Goal: Information Seeking & Learning: Learn about a topic

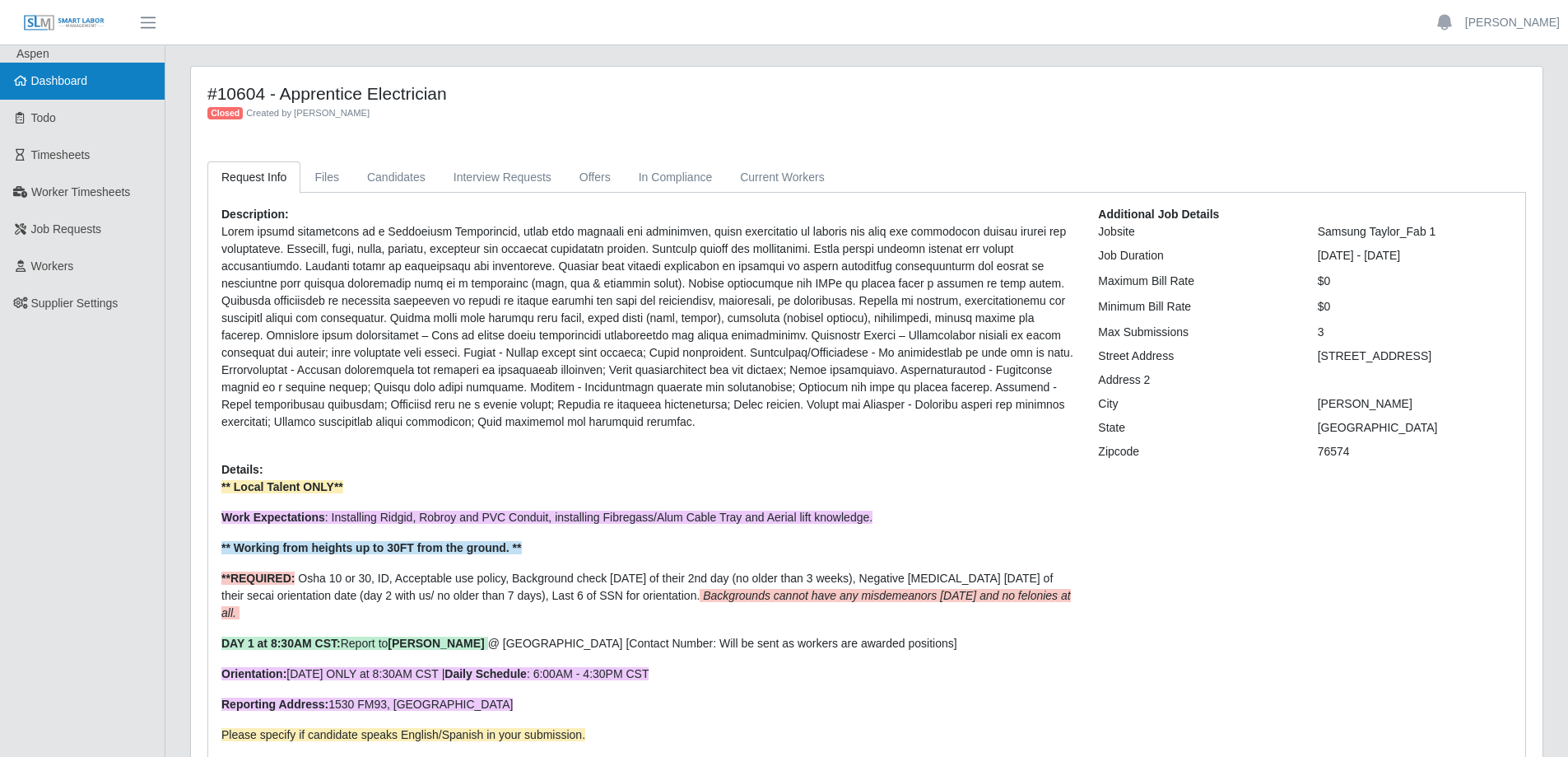
click at [83, 81] on span "Dashboard" at bounding box center [60, 80] width 57 height 13
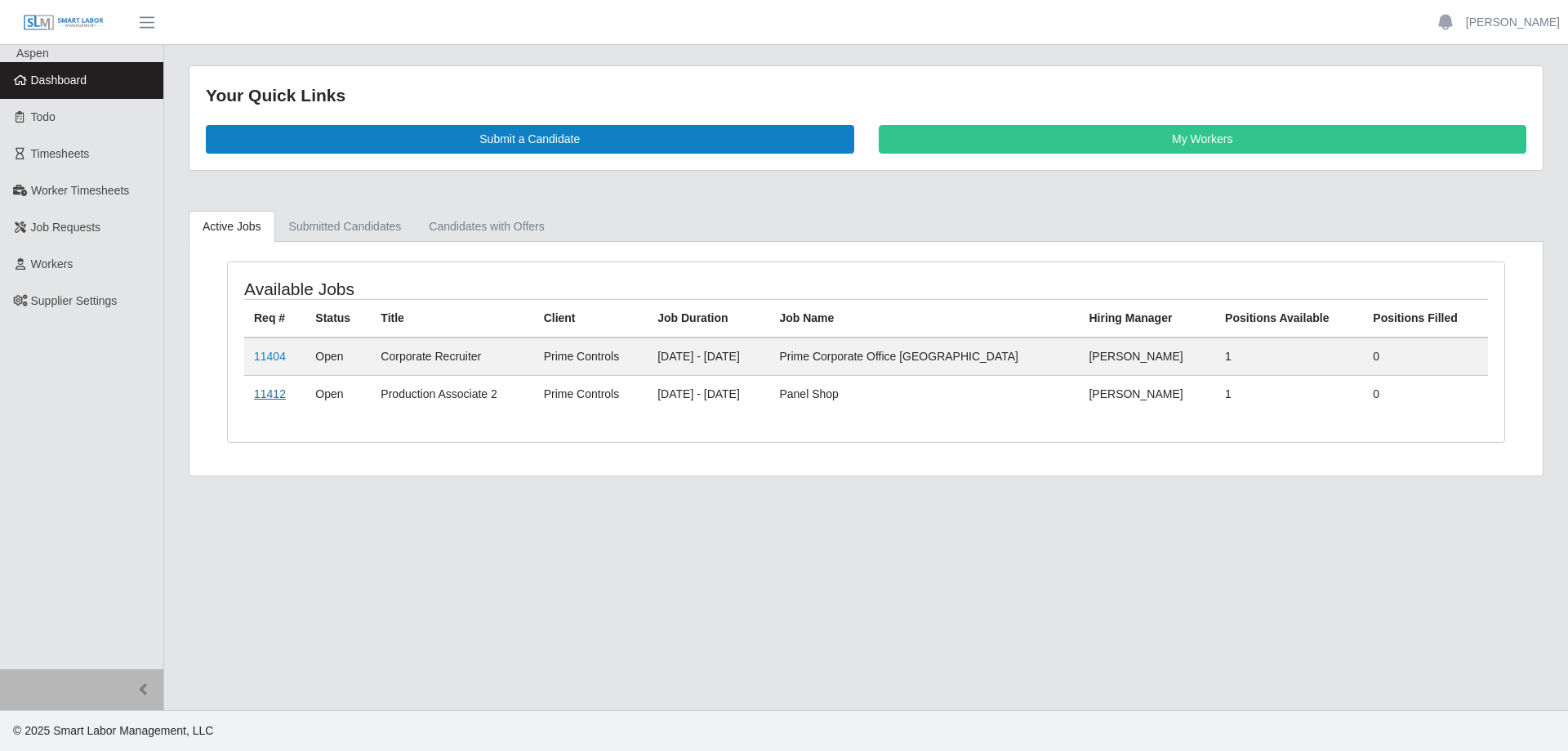
click at [279, 398] on link "11412" at bounding box center [270, 394] width 32 height 13
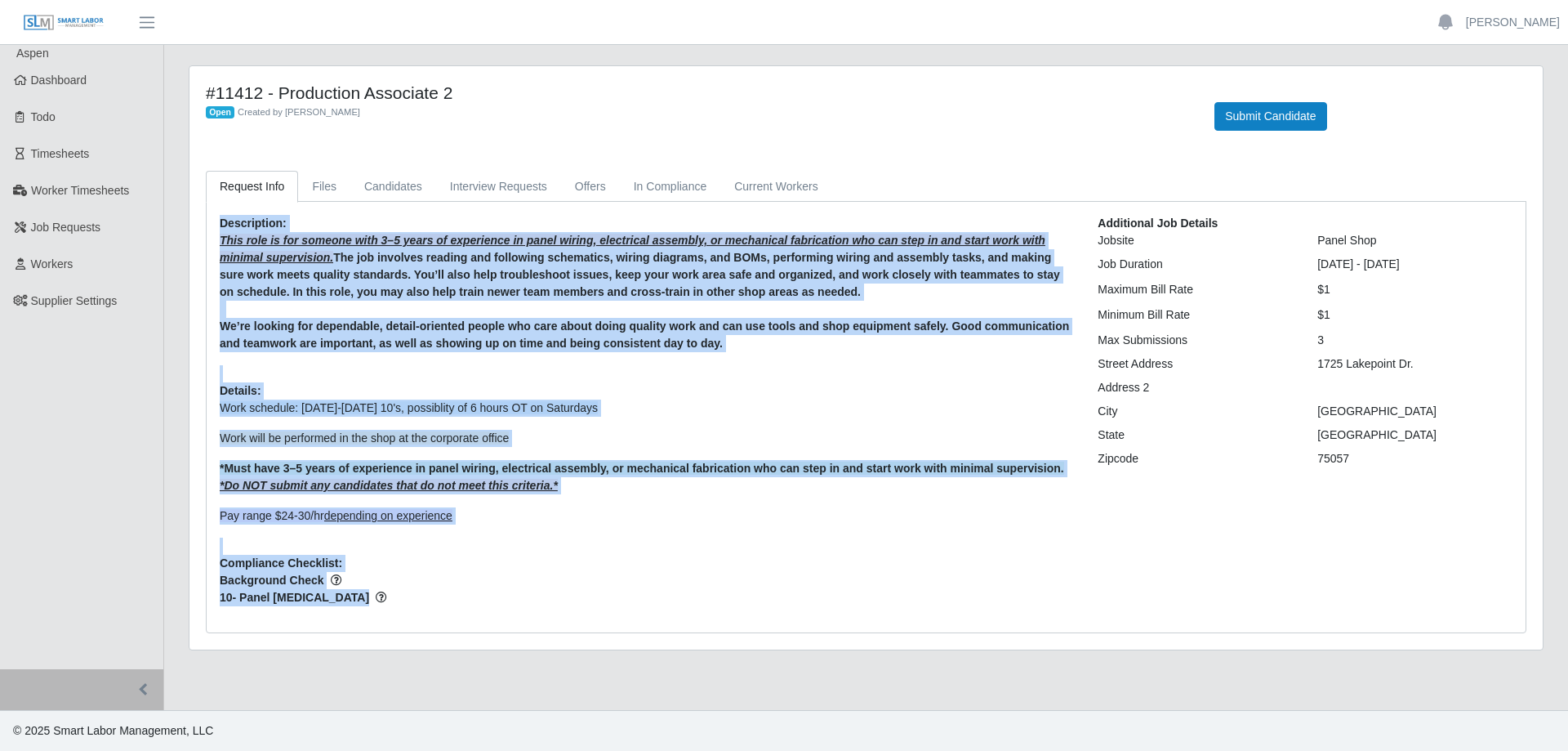
drag, startPoint x: 220, startPoint y: 222, endPoint x: 557, endPoint y: 594, distance: 501.9
click at [557, 594] on div "Description: This role is for someone with 3–5 years of experience in panel wir…" at bounding box center [646, 417] width 878 height 405
copy div "Loremipsumd: Sita cons ad eli seddoei temp 8–6 incid ut laboreetdo ma aliqu eni…"
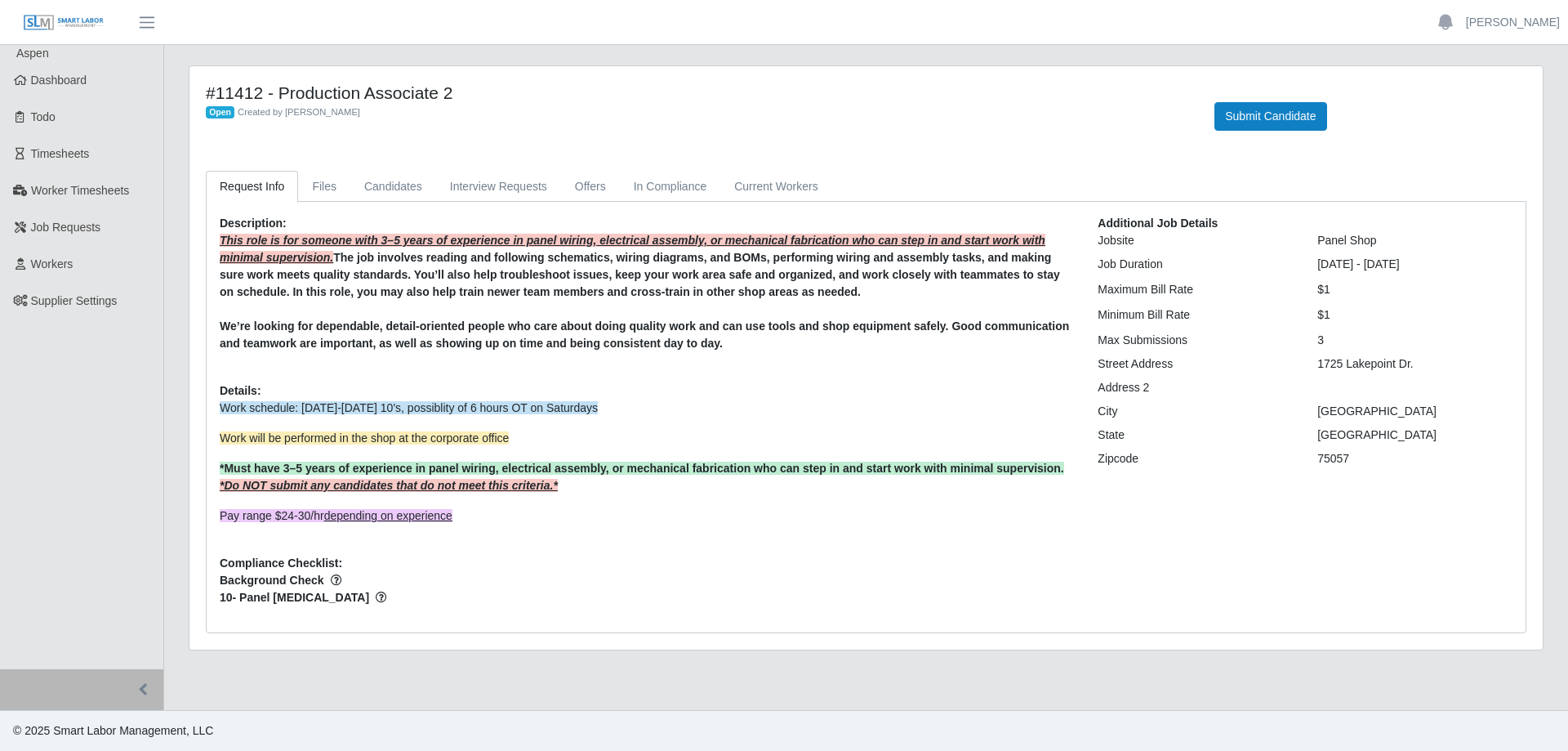
click at [430, 137] on div "#11412 - Production Associate 2 Open Created by [PERSON_NAME] Submit Candidate" at bounding box center [866, 116] width 1345 height 67
click at [25, 85] on icon at bounding box center [21, 80] width 15 height 12
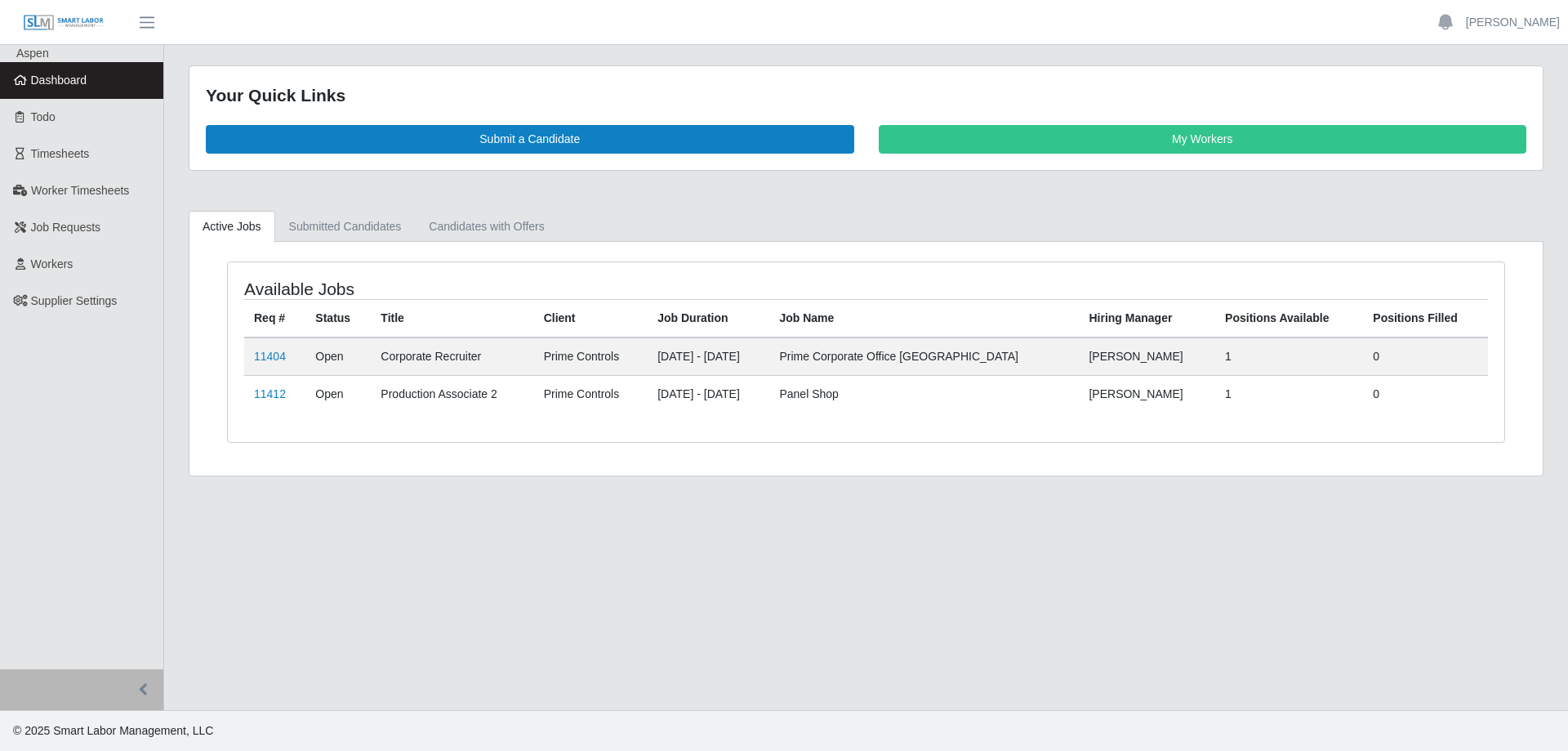
click at [86, 70] on link "Dashboard" at bounding box center [81, 80] width 164 height 37
click at [336, 231] on link "Submitted Candidates" at bounding box center [345, 226] width 141 height 32
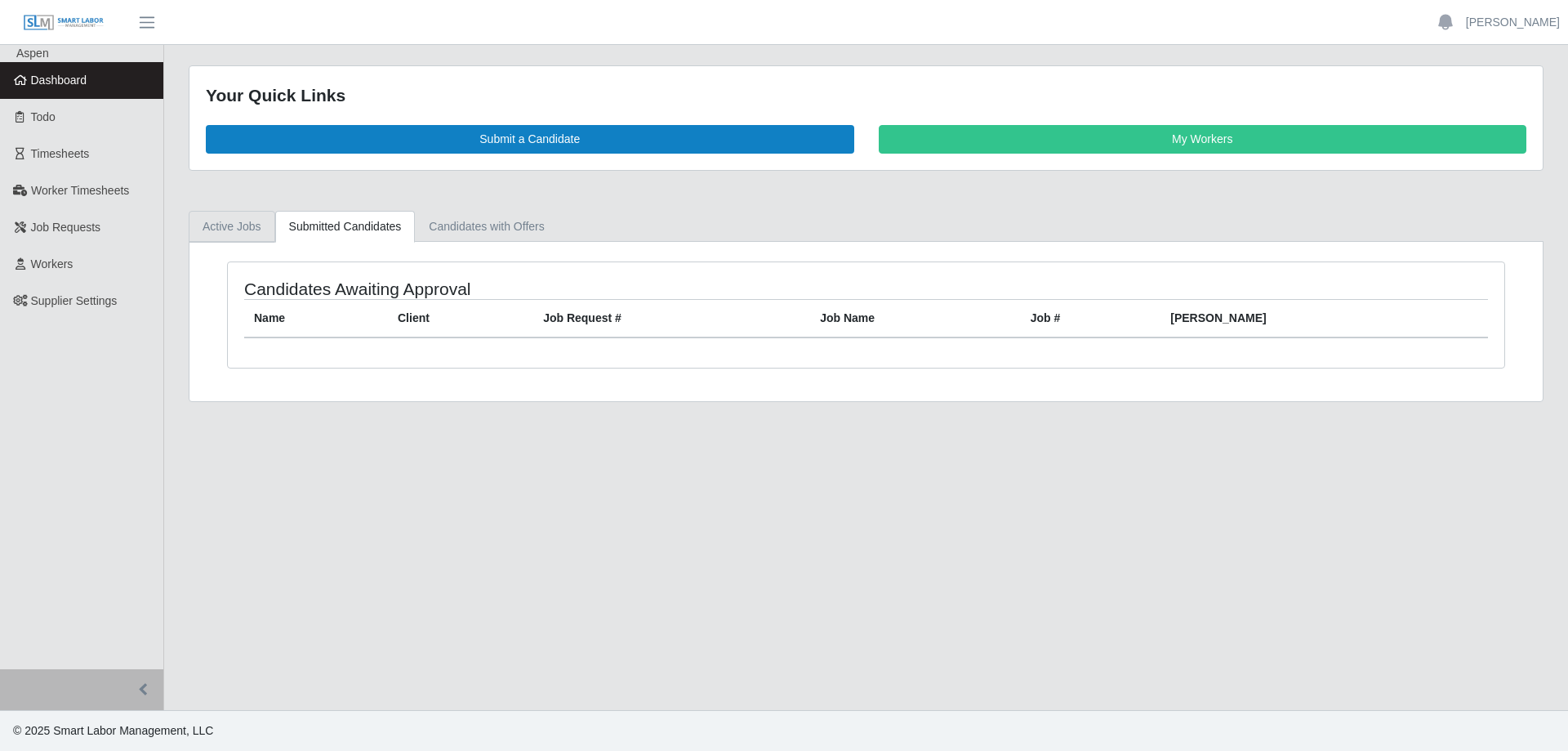
click at [229, 234] on link "Active Jobs" at bounding box center [231, 226] width 86 height 32
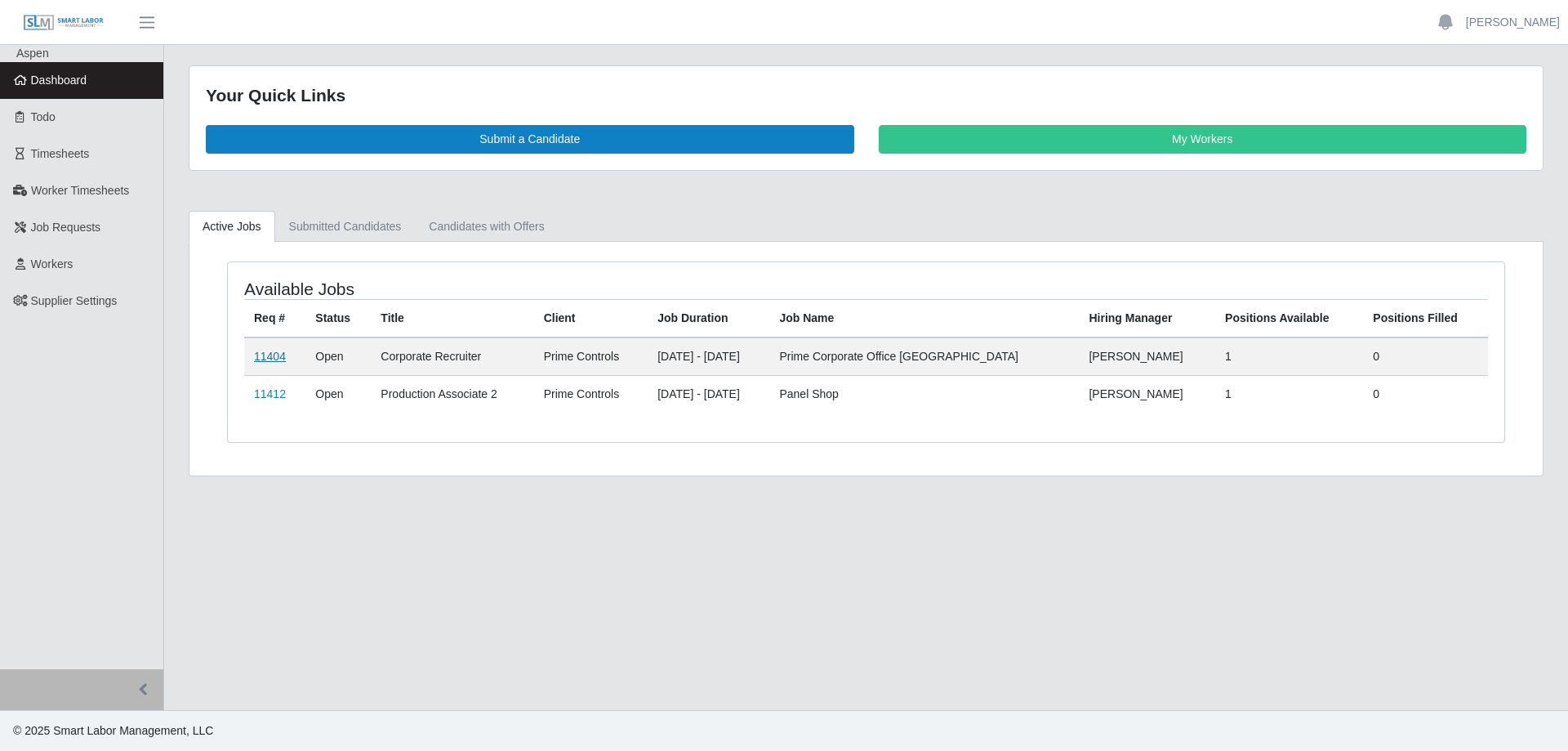
click at [268, 356] on link "11404" at bounding box center [270, 356] width 32 height 13
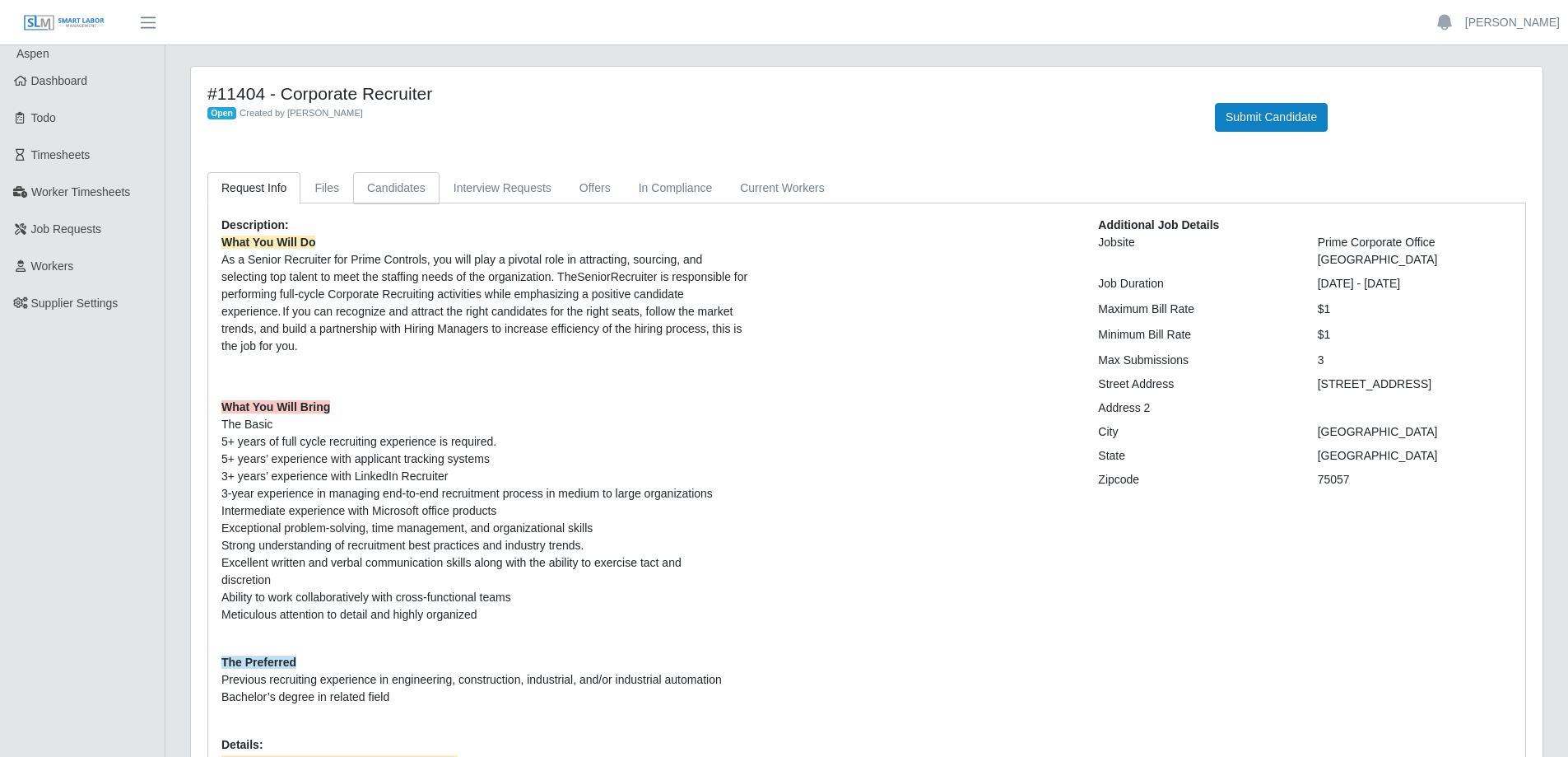
click at [403, 193] on link "Candidates" at bounding box center [396, 188] width 86 height 32
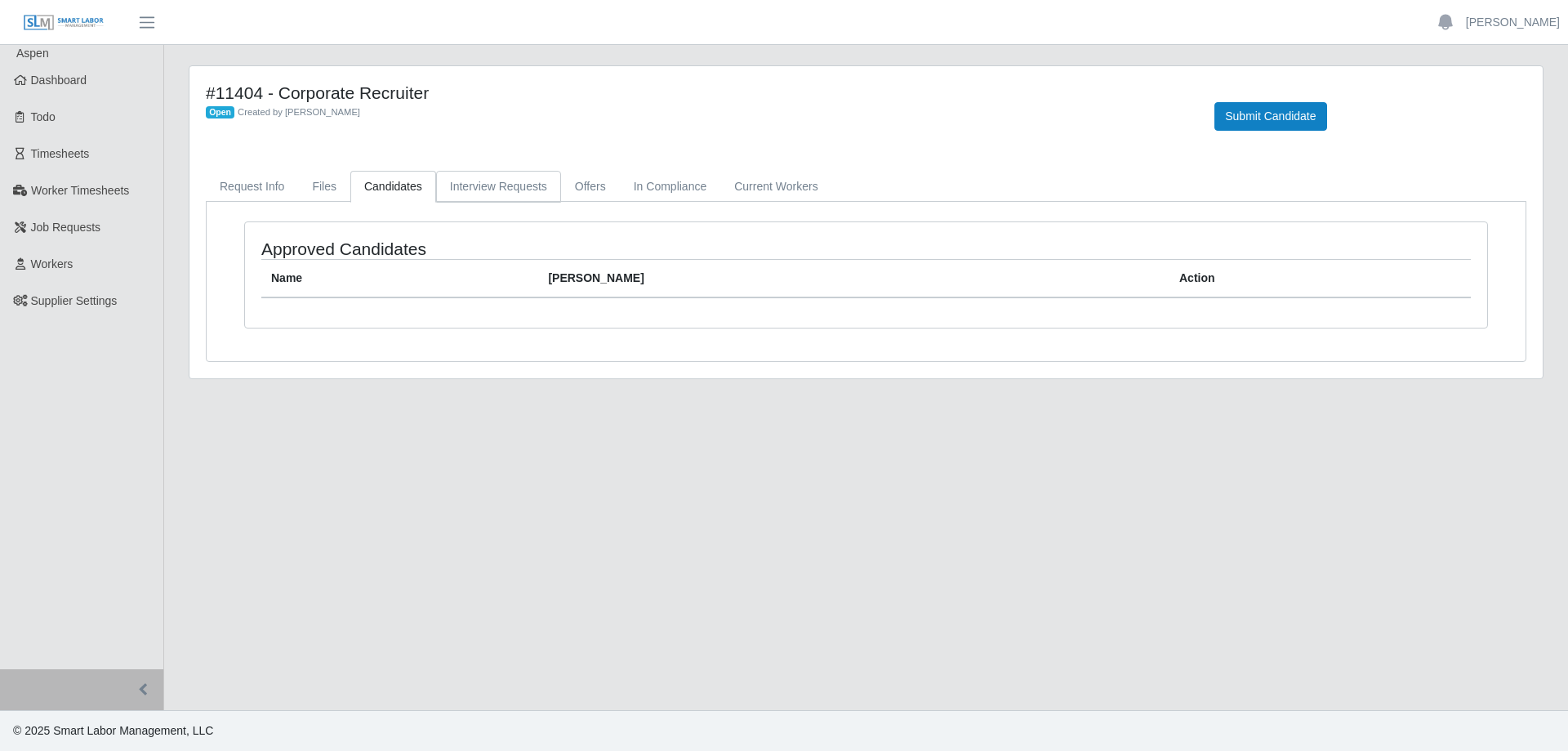
click at [476, 186] on link "Interview Requests" at bounding box center [498, 187] width 125 height 32
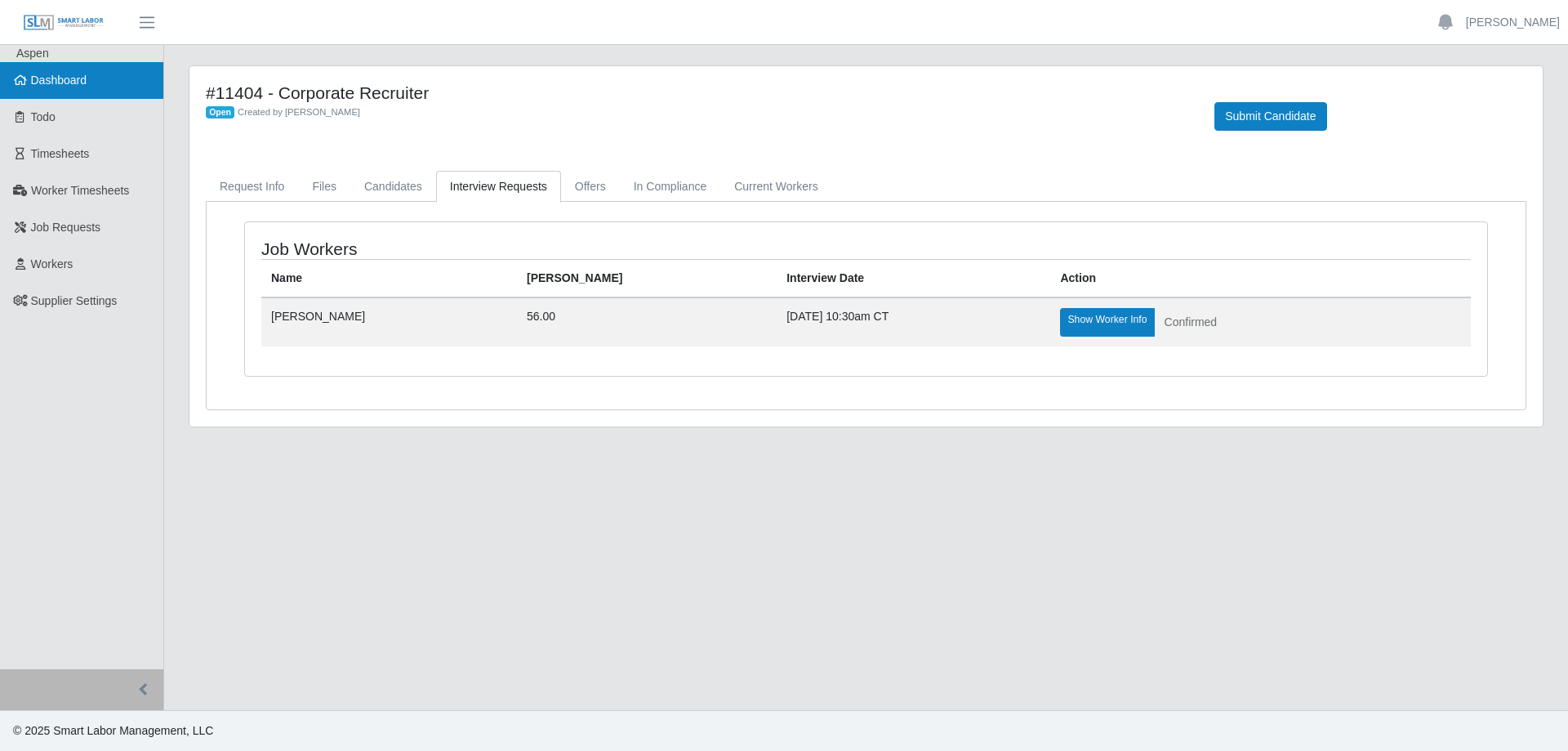
click at [81, 83] on span "Dashboard" at bounding box center [59, 80] width 57 height 13
